Goal: Information Seeking & Learning: Understand process/instructions

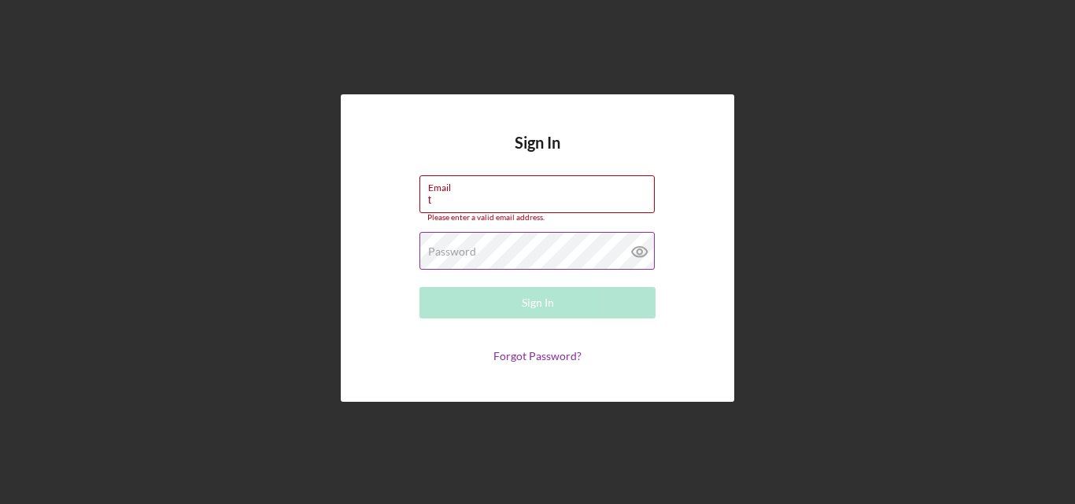
type input "[EMAIL_ADDRESS][DOMAIN_NAME]"
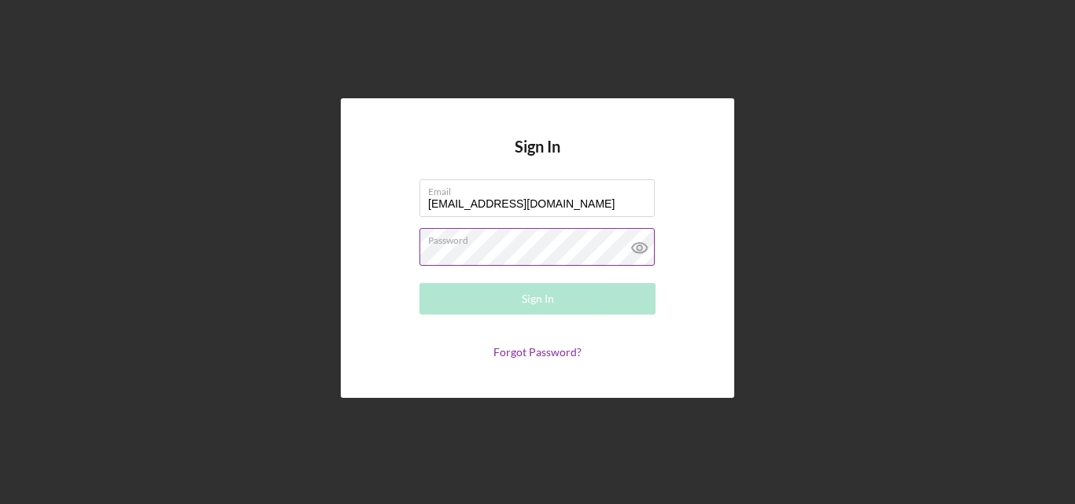
click at [557, 243] on div "Password Required" at bounding box center [537, 247] width 236 height 39
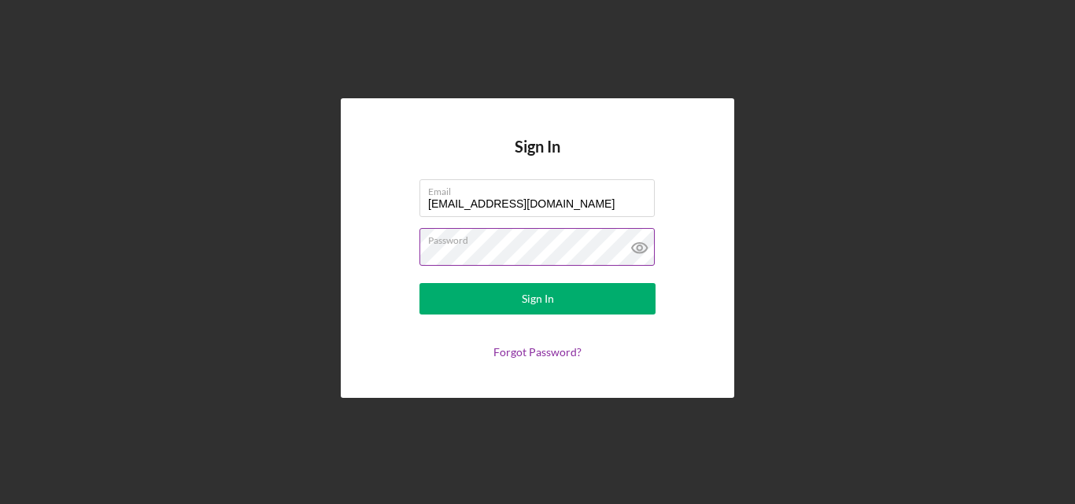
click at [419, 283] on button "Sign In" at bounding box center [537, 298] width 236 height 31
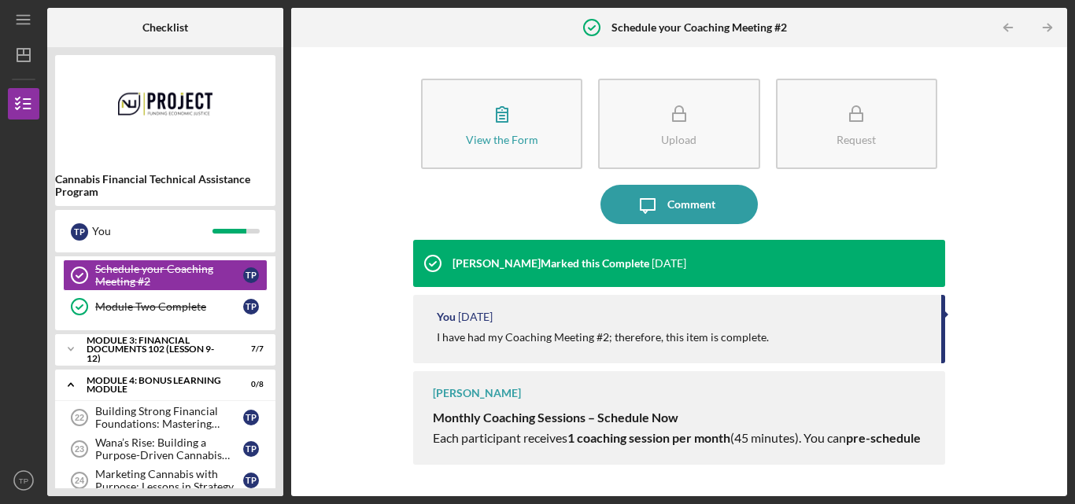
scroll to position [254, 0]
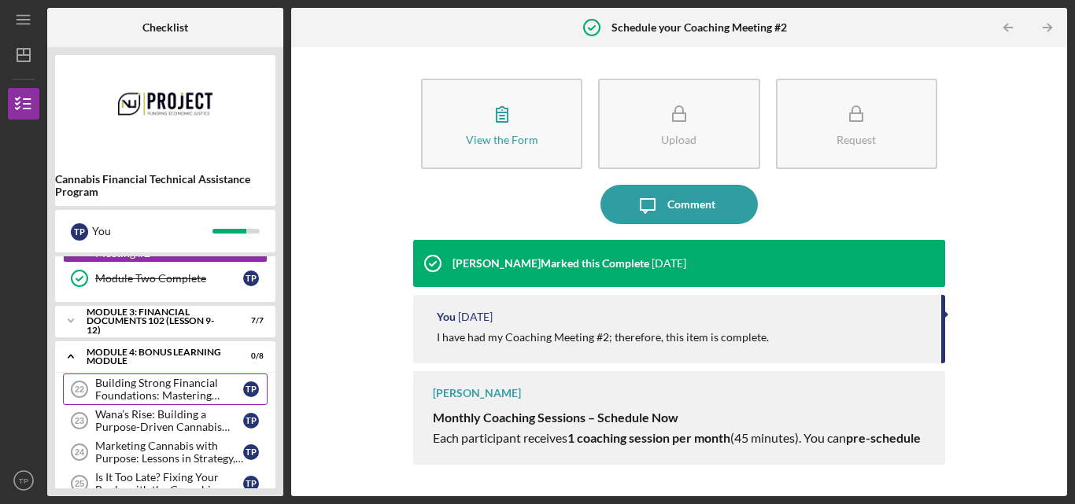
click at [138, 388] on div "Building Strong Financial Foundations: Mastering Projections, Cash Flow, and St…" at bounding box center [169, 389] width 148 height 25
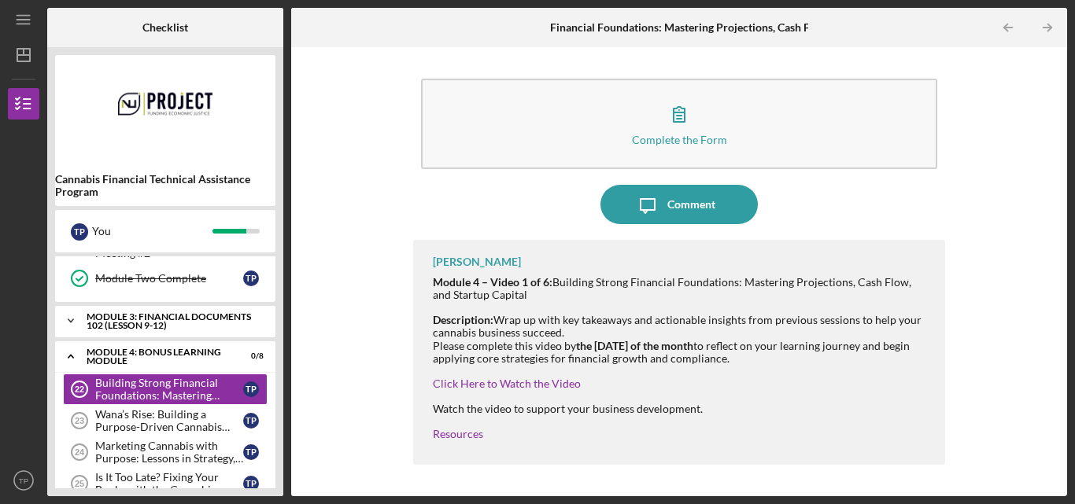
click at [71, 329] on icon "Icon/Expander" at bounding box center [70, 320] width 31 height 31
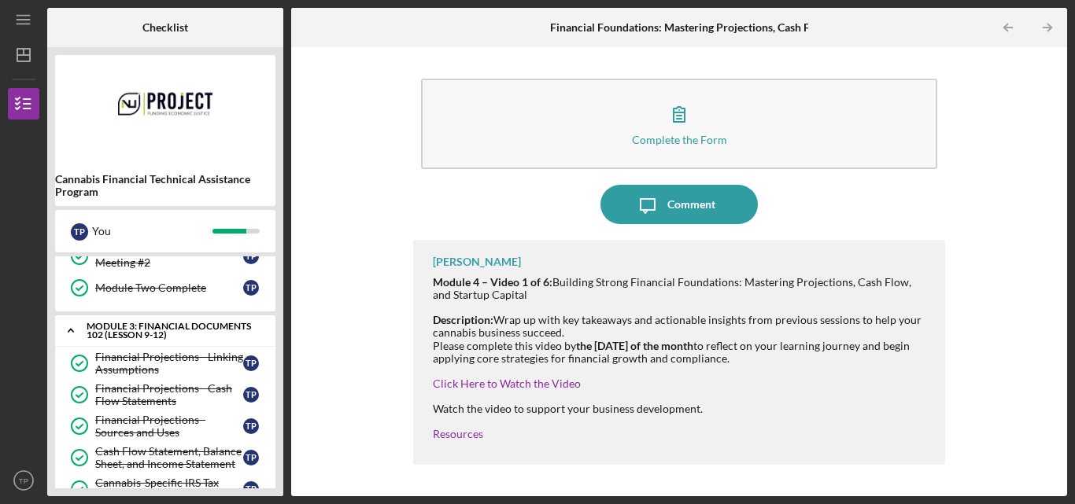
scroll to position [238, 0]
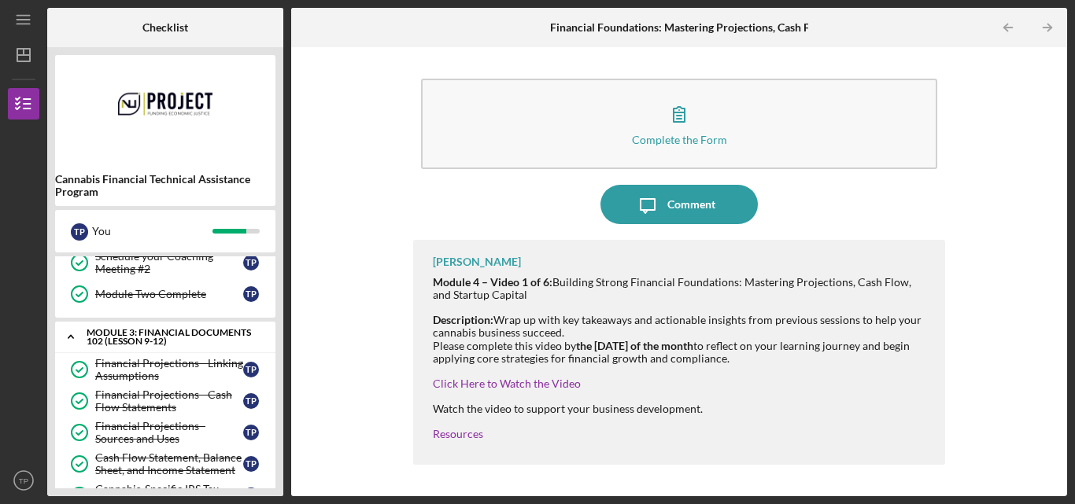
click at [71, 328] on icon "Icon/Expander" at bounding box center [70, 336] width 31 height 31
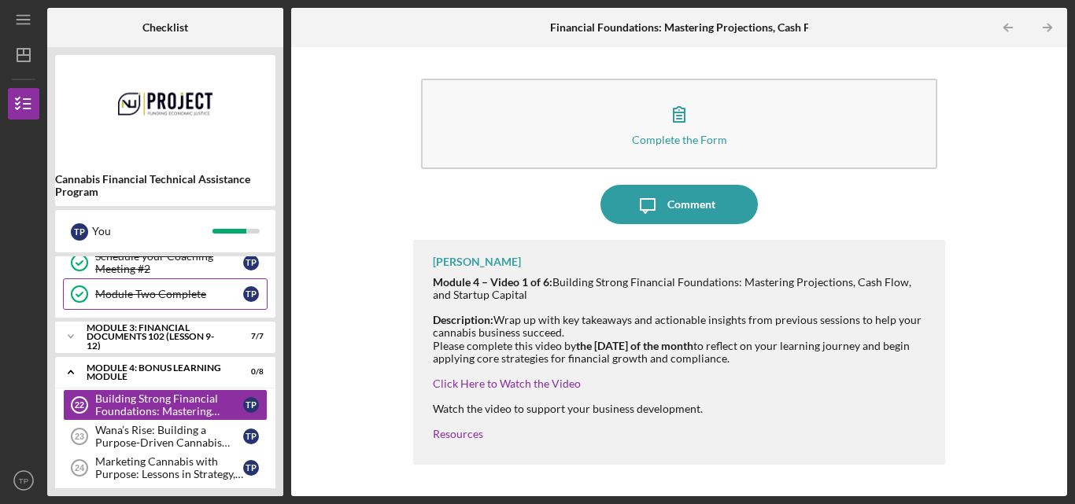
scroll to position [313, 0]
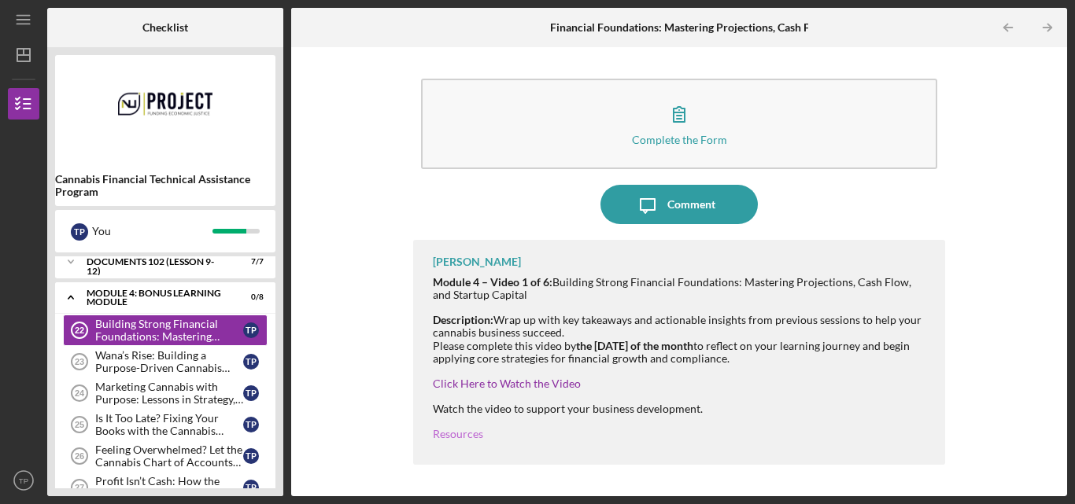
click at [447, 435] on link "Resources" at bounding box center [458, 433] width 50 height 13
click at [504, 382] on link "Click Here to Watch the Video" at bounding box center [507, 383] width 148 height 13
click at [477, 386] on link "Click Here to Watch the Video" at bounding box center [507, 383] width 148 height 13
click at [488, 384] on link "Click Here to Watch the Video" at bounding box center [507, 383] width 148 height 13
click at [473, 382] on link "Click Here to Watch the Video" at bounding box center [507, 383] width 148 height 13
